Goal: Task Accomplishment & Management: Manage account settings

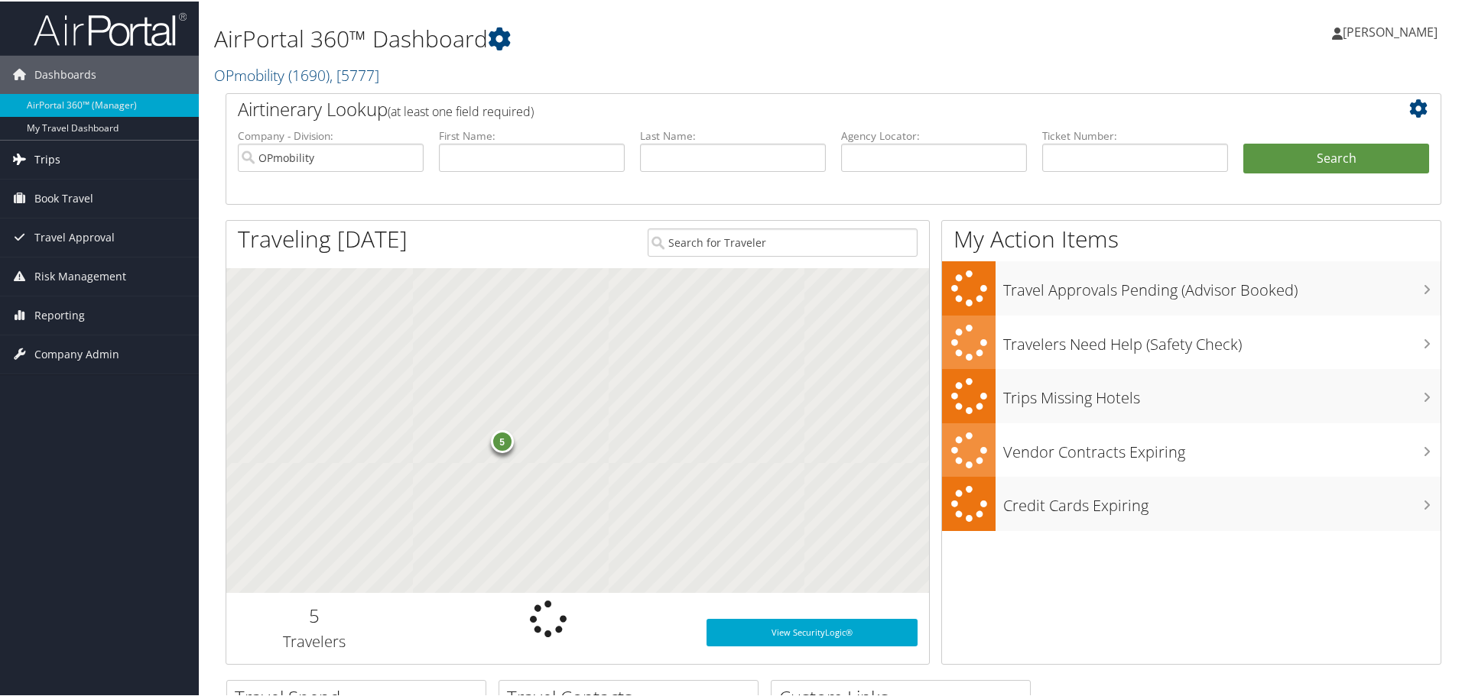
click at [54, 162] on span "Trips" at bounding box center [47, 158] width 26 height 38
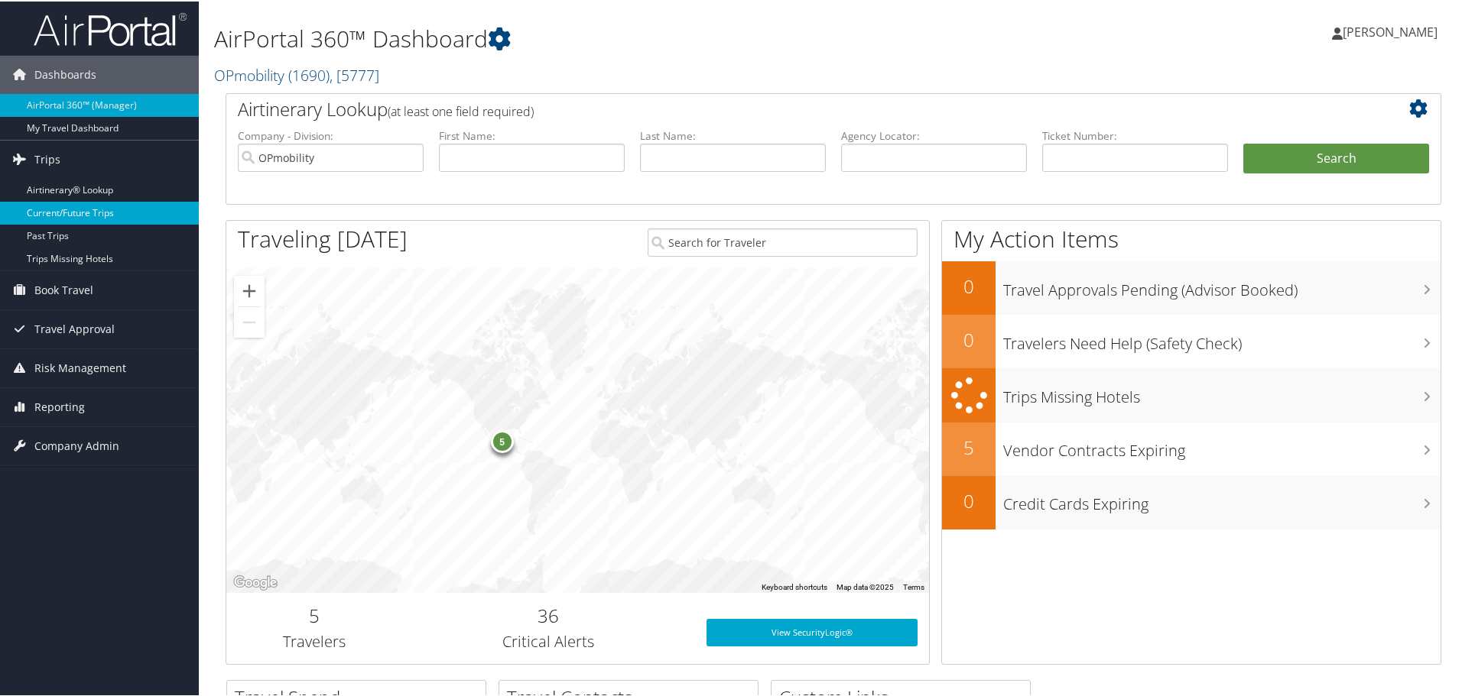
click at [47, 216] on link "Current/Future Trips" at bounding box center [99, 211] width 199 height 23
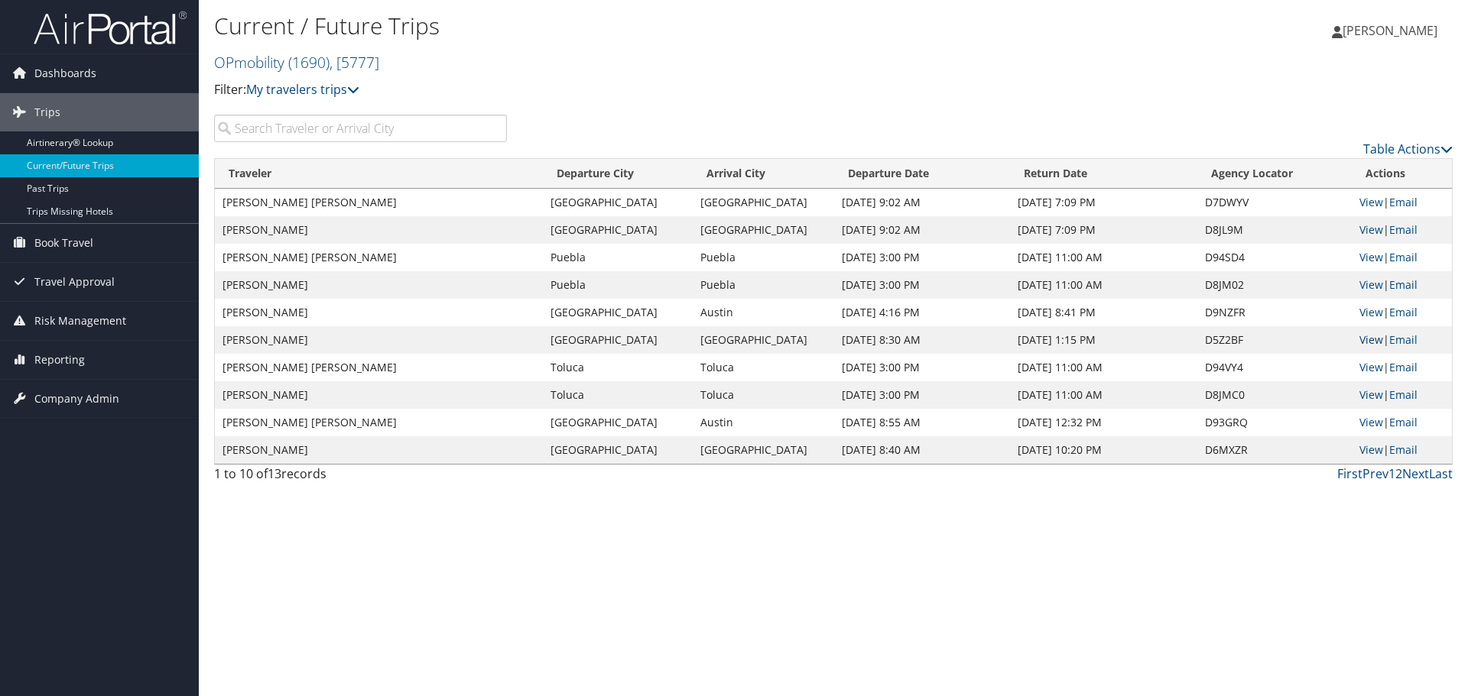
click at [1368, 340] on link "View" at bounding box center [1371, 340] width 24 height 15
click at [1365, 446] on link "View" at bounding box center [1371, 450] width 24 height 15
click at [1391, 31] on span "[PERSON_NAME]" at bounding box center [1389, 30] width 95 height 17
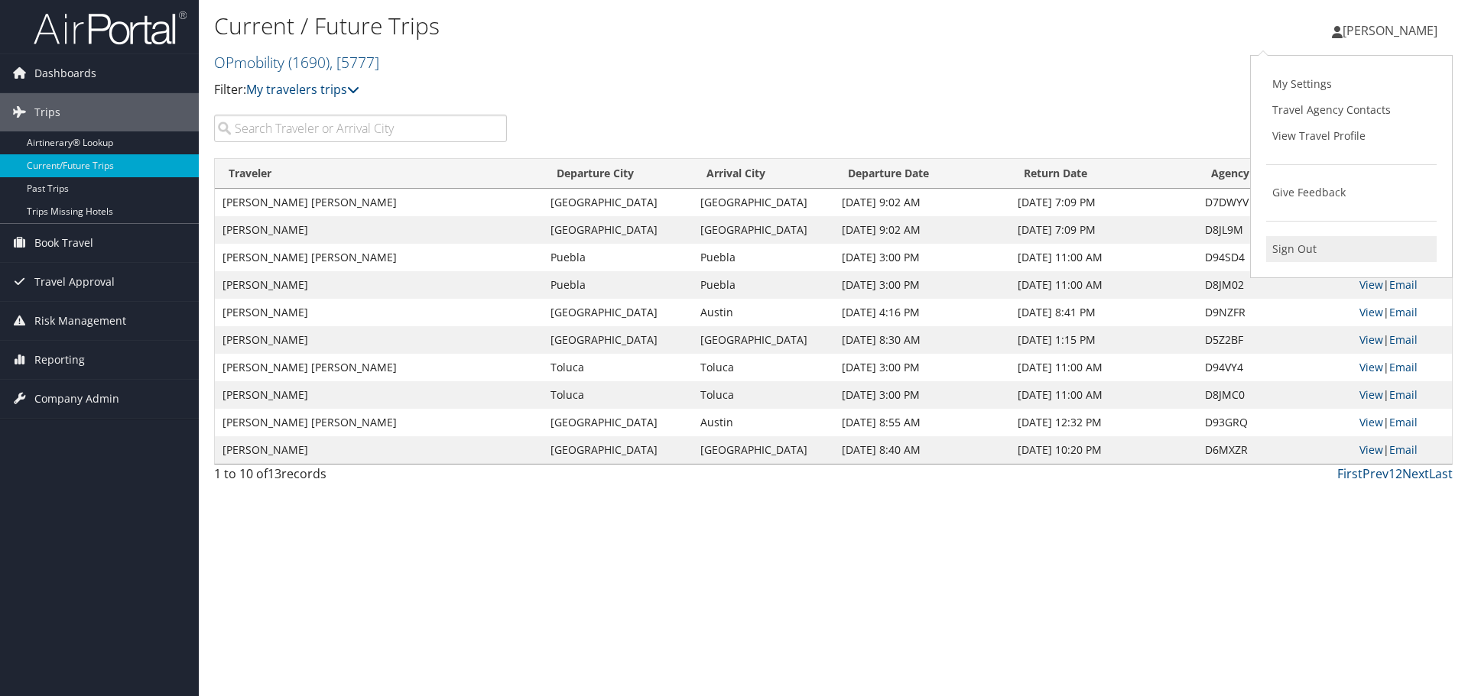
click at [1287, 245] on link "Sign Out" at bounding box center [1351, 249] width 170 height 26
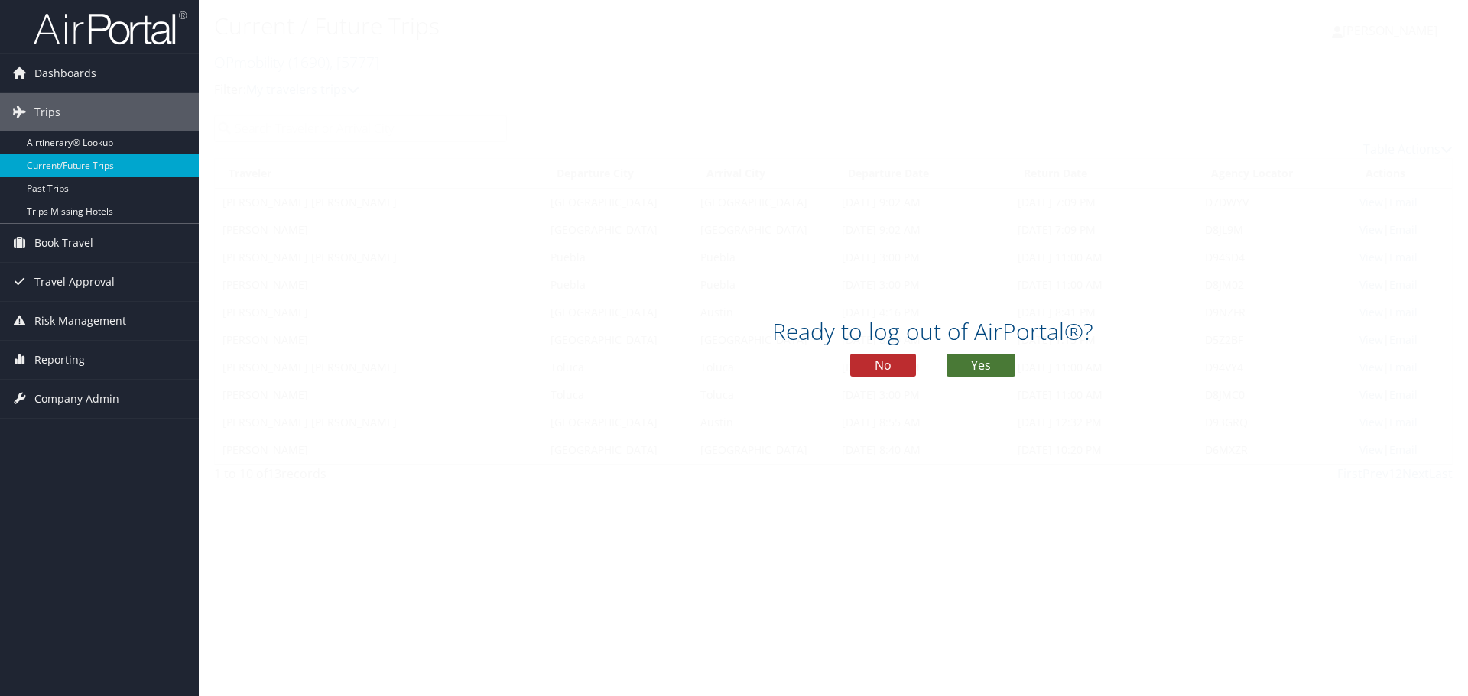
click at [982, 360] on button "Yes" at bounding box center [980, 365] width 69 height 23
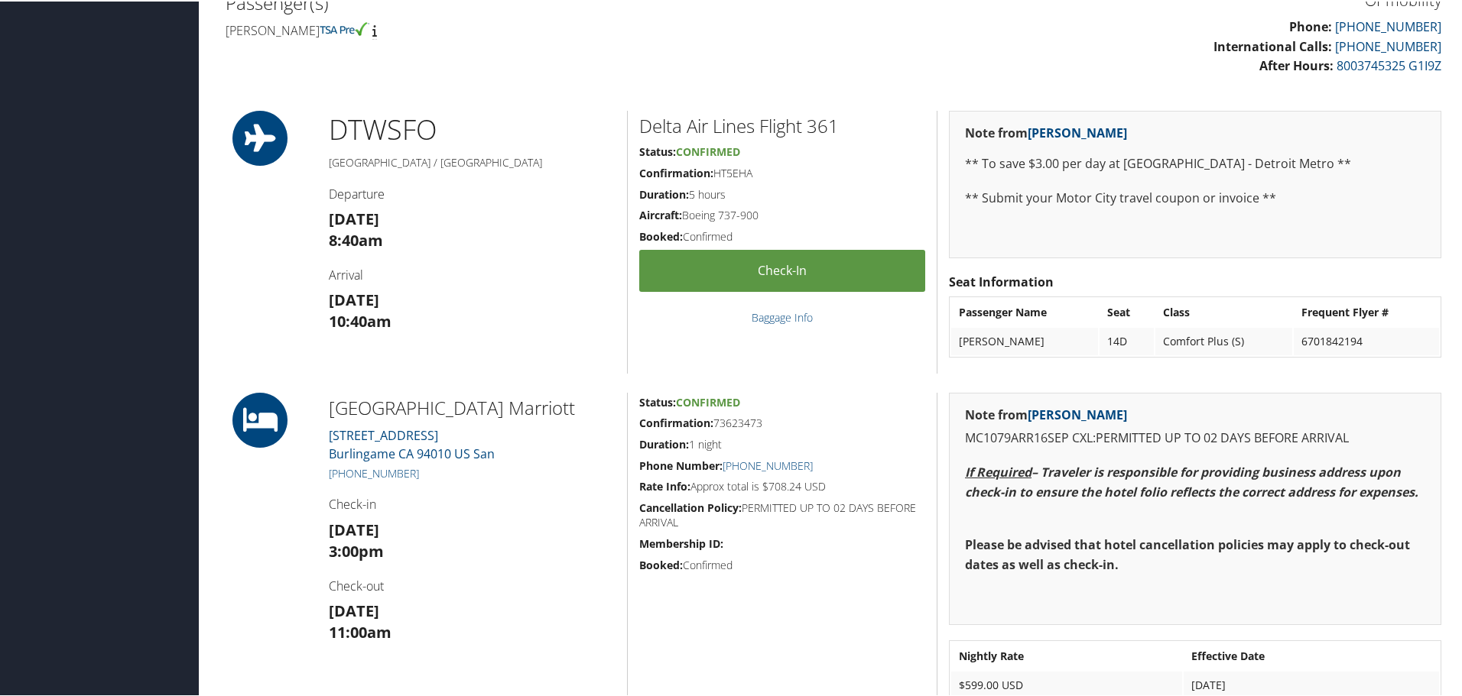
scroll to position [612, 0]
